Goal: Task Accomplishment & Management: Manage account settings

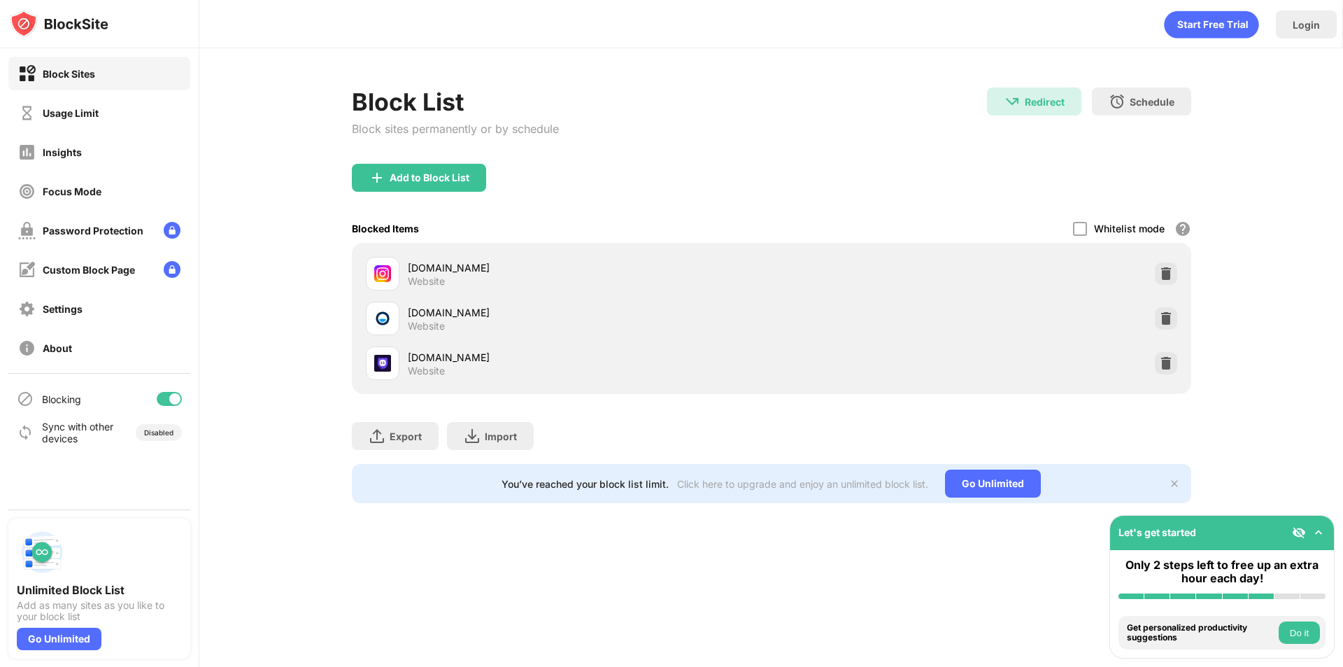
drag, startPoint x: 181, startPoint y: 386, endPoint x: 175, endPoint y: 397, distance: 12.5
click at [180, 391] on div "Blocking" at bounding box center [99, 399] width 182 height 34
click at [175, 399] on div at bounding box center [174, 398] width 11 height 11
click at [1173, 264] on div at bounding box center [1166, 273] width 22 height 22
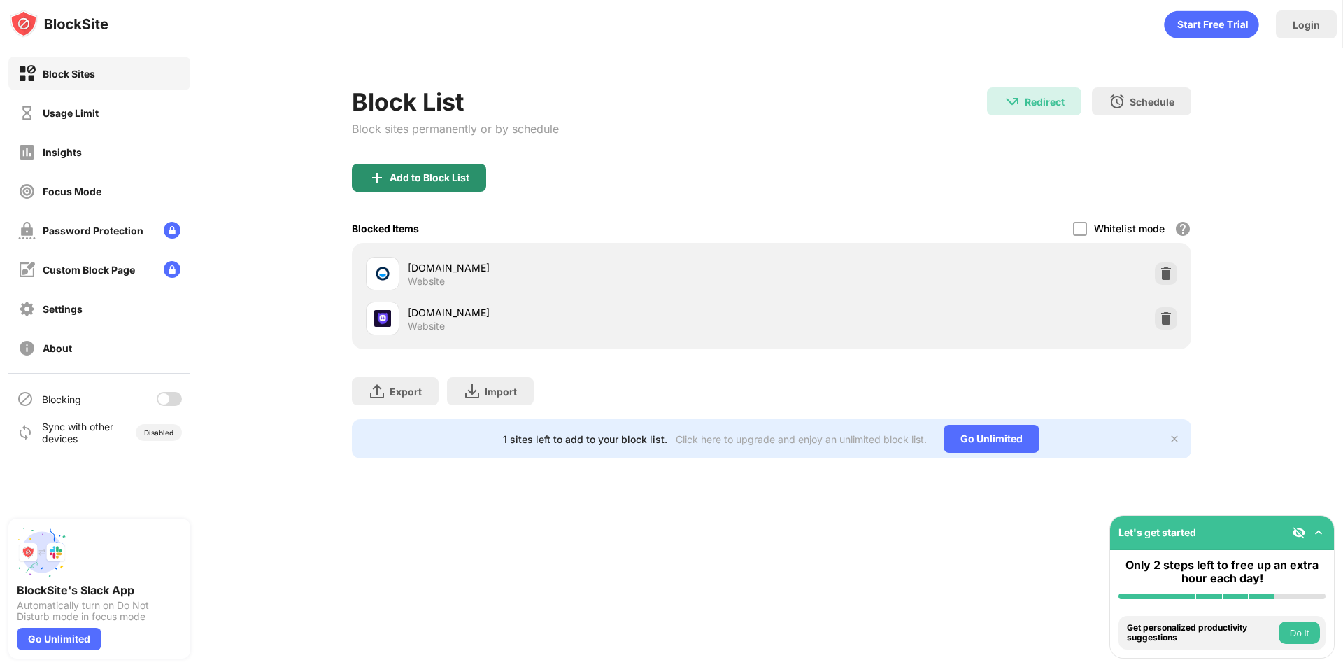
click at [459, 168] on div "Add to Block List" at bounding box center [419, 178] width 134 height 28
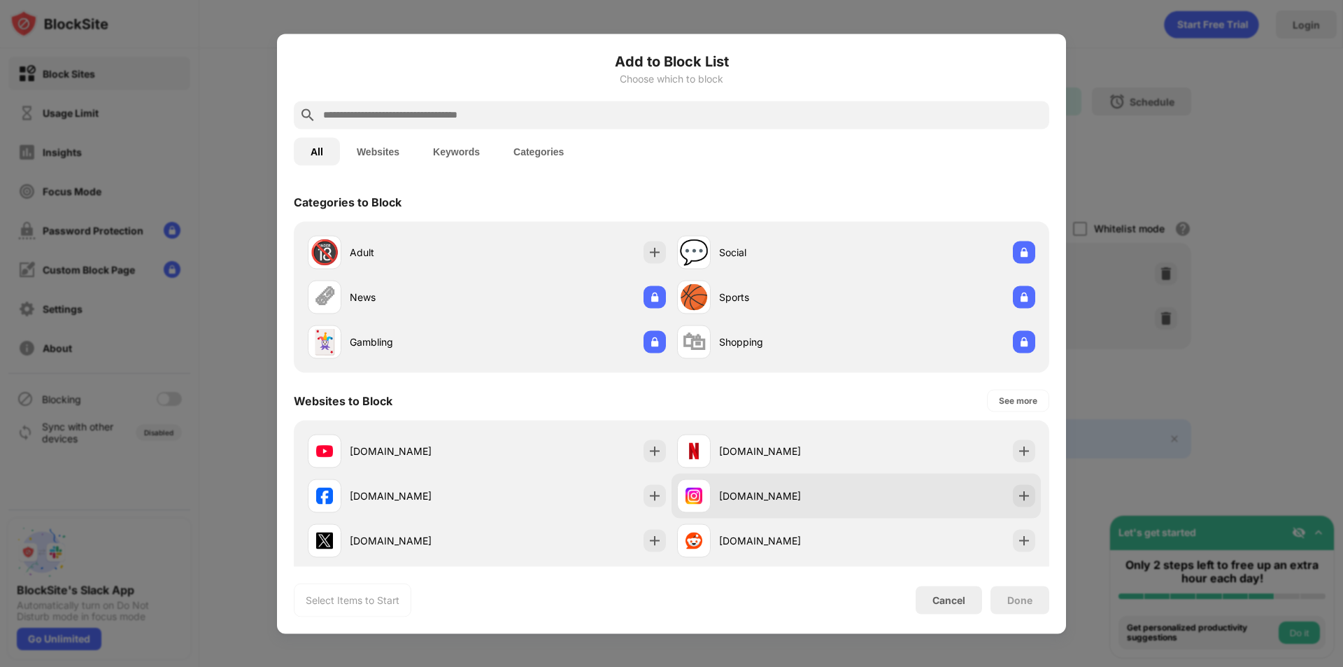
click at [770, 485] on div "[DOMAIN_NAME]" at bounding box center [766, 496] width 179 height 34
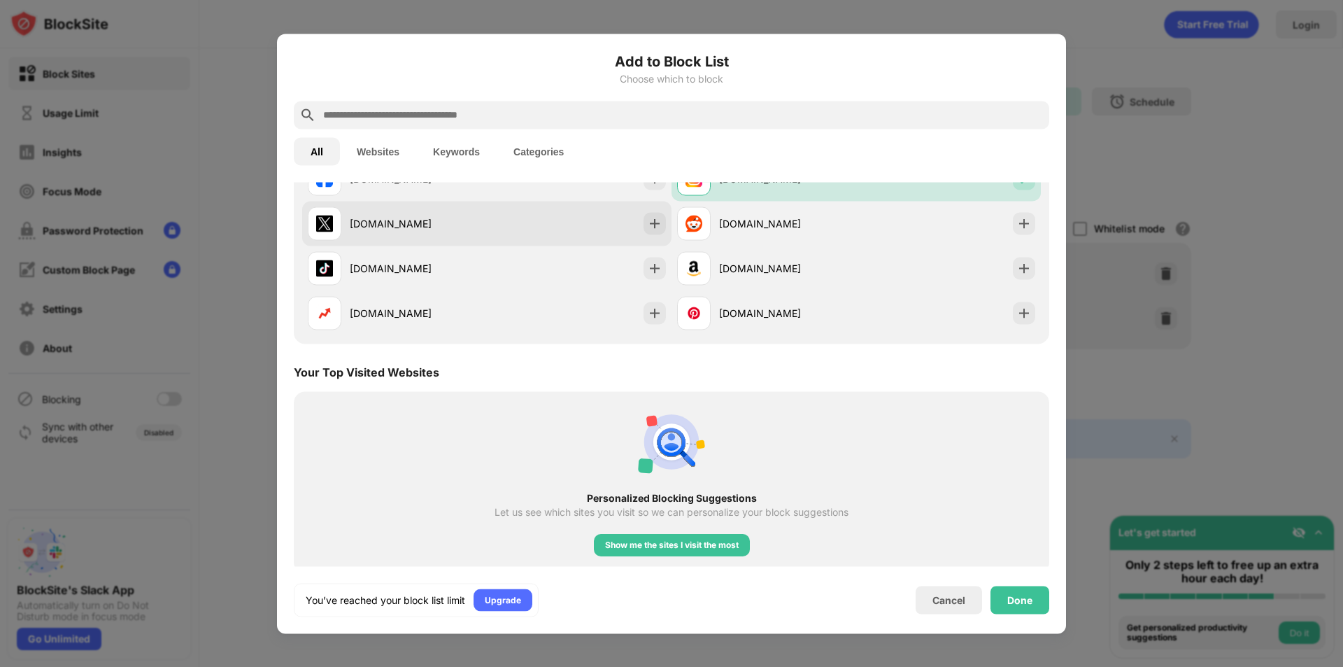
scroll to position [210, 0]
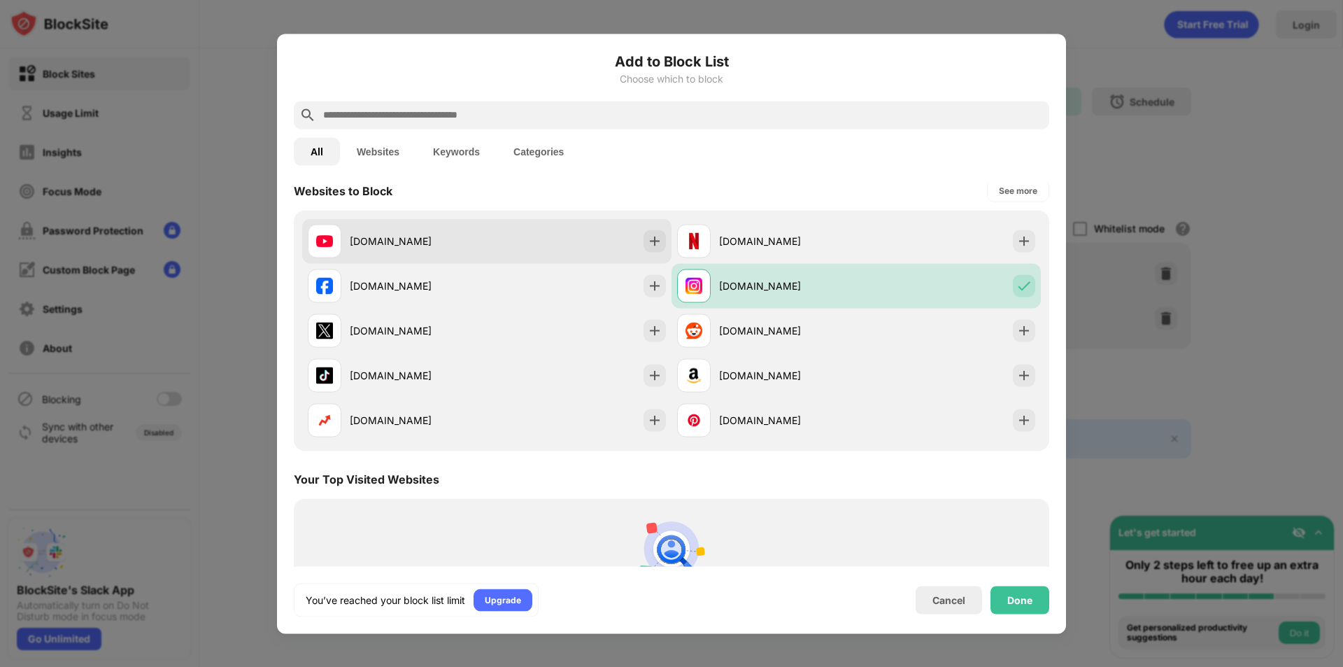
click at [443, 237] on div "[DOMAIN_NAME]" at bounding box center [418, 241] width 137 height 15
click at [593, 243] on div "[DOMAIN_NAME]" at bounding box center [486, 240] width 369 height 45
click at [648, 240] on img at bounding box center [655, 241] width 14 height 14
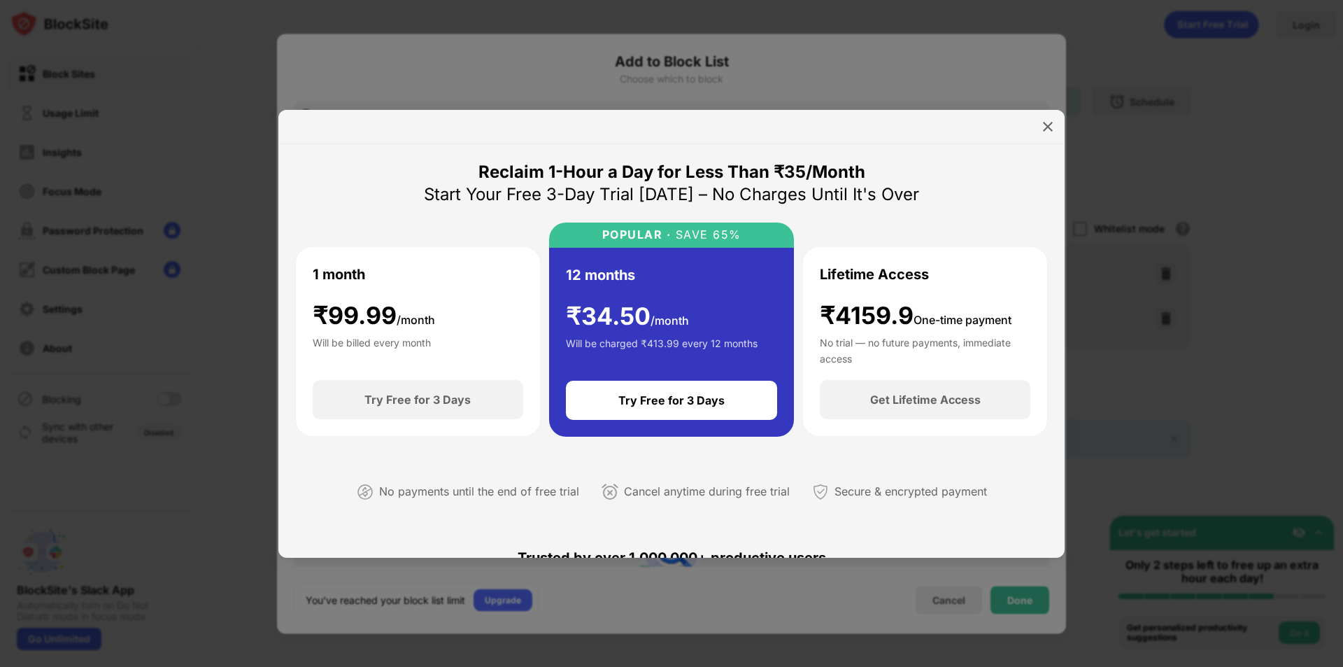
click at [1106, 49] on div at bounding box center [671, 333] width 1343 height 667
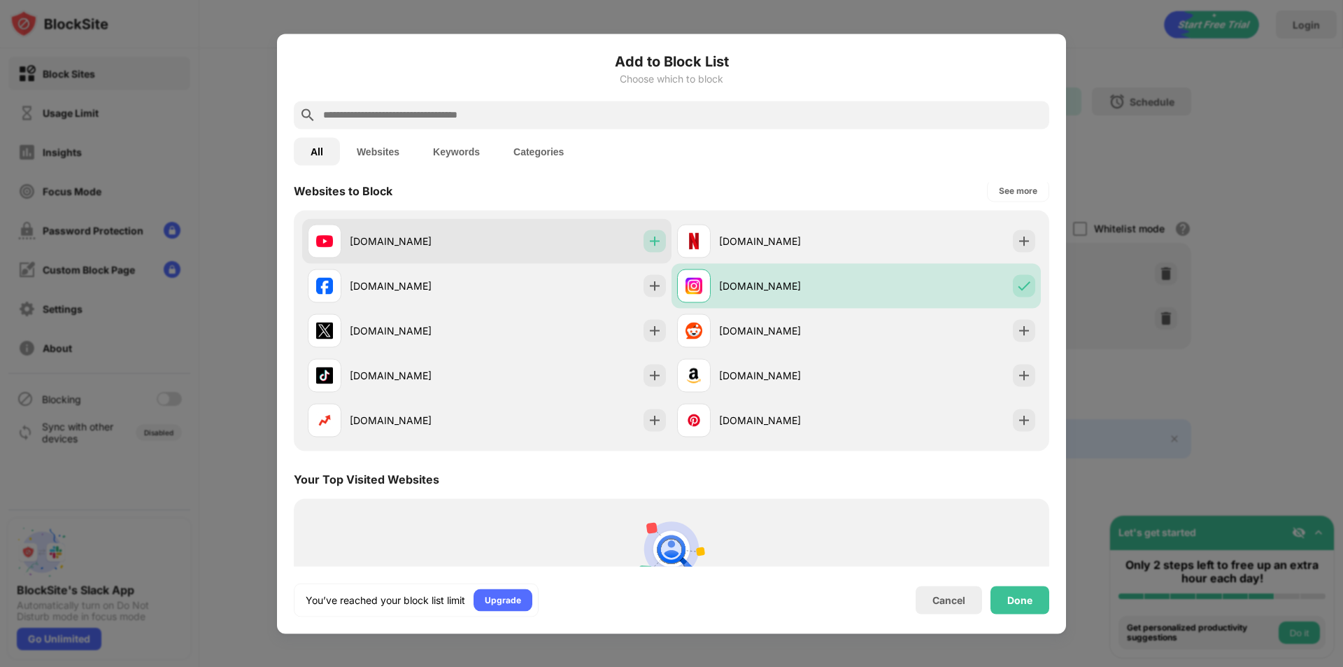
click at [654, 239] on img at bounding box center [655, 241] width 14 height 14
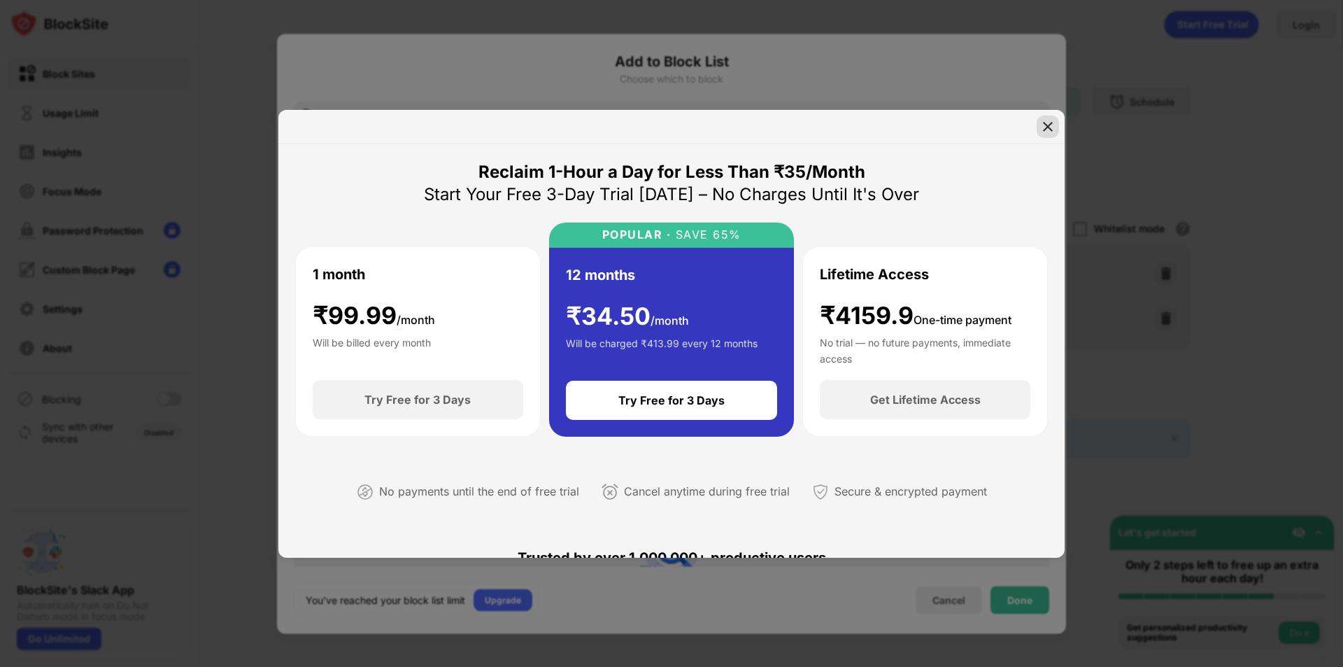
click at [1044, 126] on img at bounding box center [1048, 127] width 14 height 14
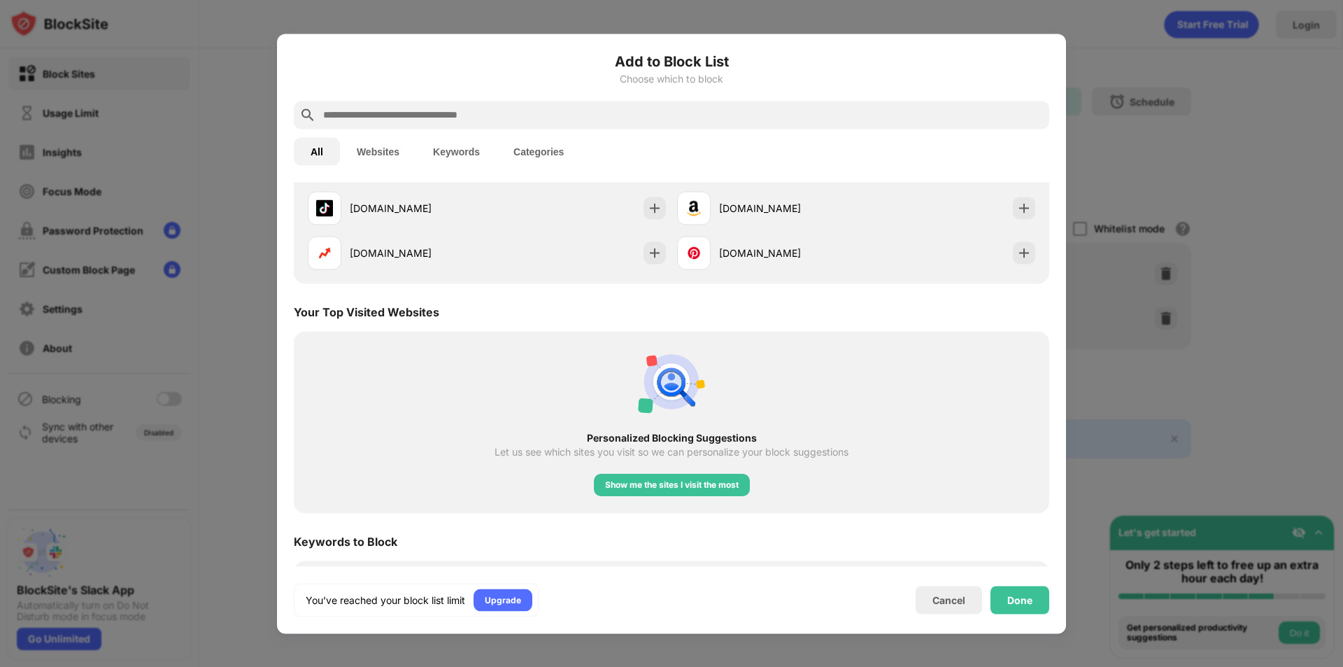
scroll to position [374, 0]
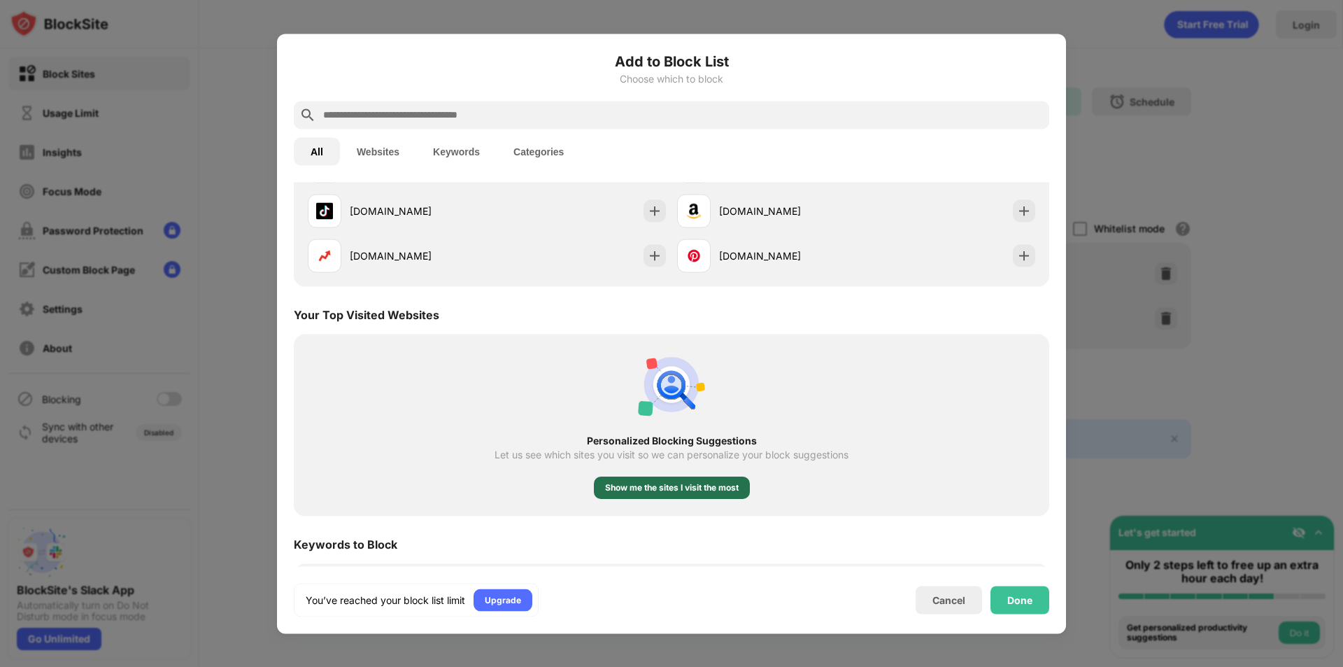
click at [727, 489] on div "Show me the sites I visit the most" at bounding box center [672, 488] width 134 height 14
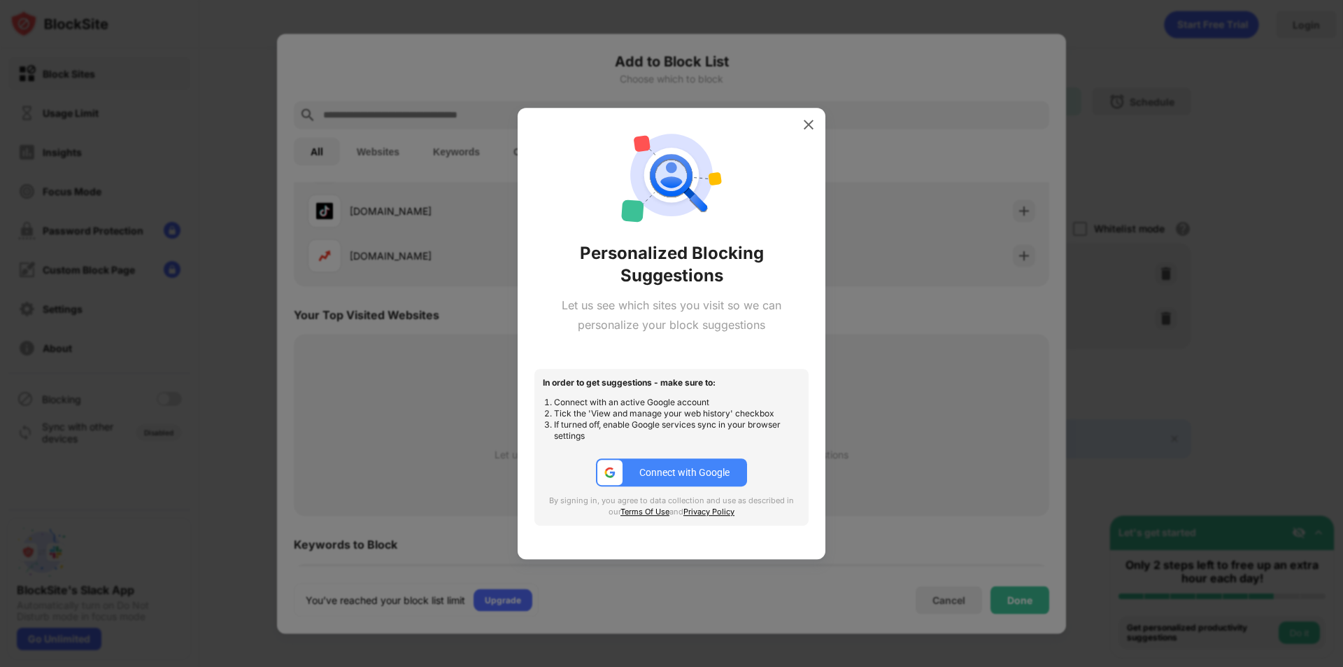
click at [907, 302] on div at bounding box center [671, 333] width 1343 height 667
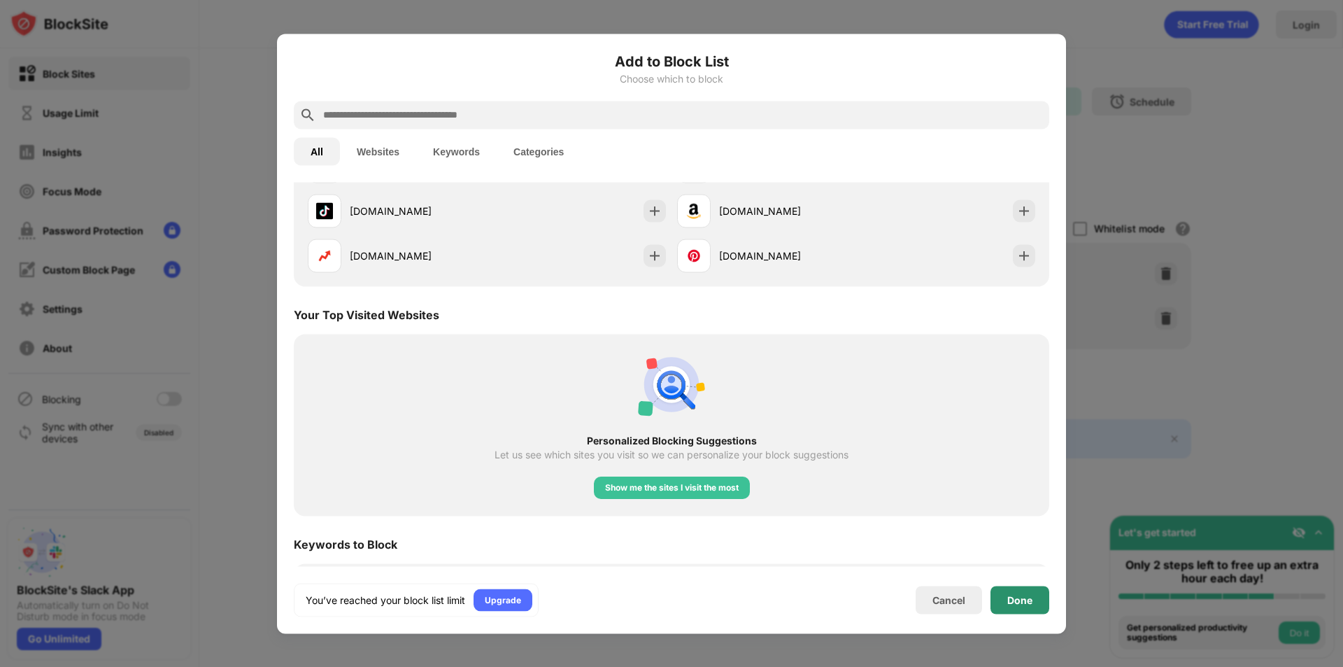
click at [1020, 595] on div "Done" at bounding box center [1020, 599] width 25 height 11
